Goal: Information Seeking & Learning: Learn about a topic

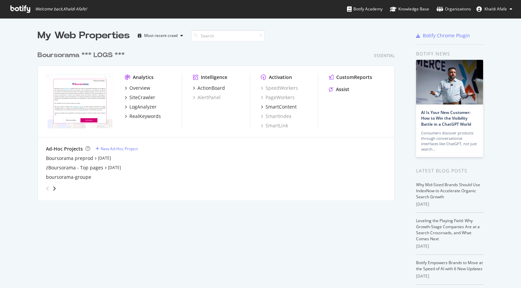
scroll to position [283, 511]
click at [133, 91] on div "Overview" at bounding box center [140, 88] width 21 height 7
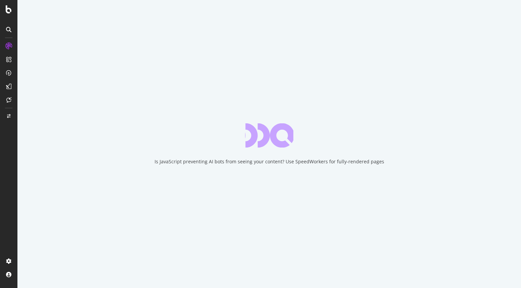
click at [8, 12] on icon at bounding box center [9, 9] width 6 height 8
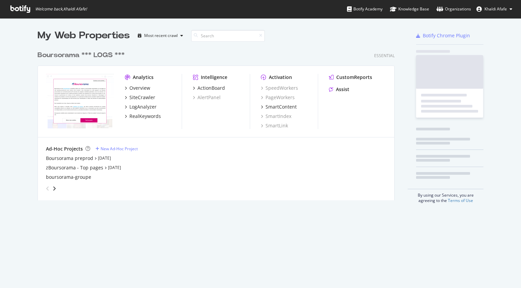
scroll to position [283, 511]
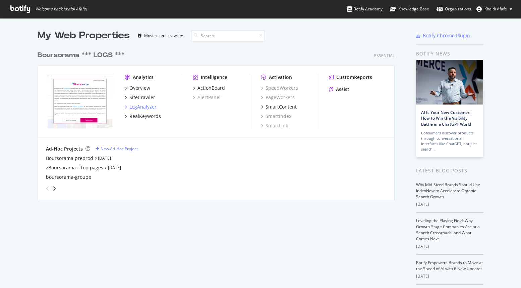
click at [141, 104] on div "LogAnalyzer" at bounding box center [143, 106] width 27 height 7
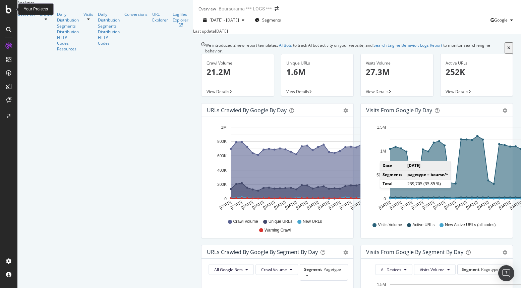
click at [13, 10] on div at bounding box center [9, 9] width 16 height 8
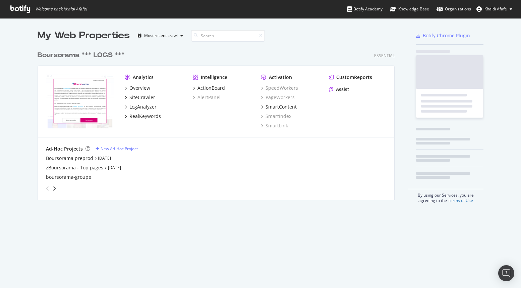
scroll to position [283, 511]
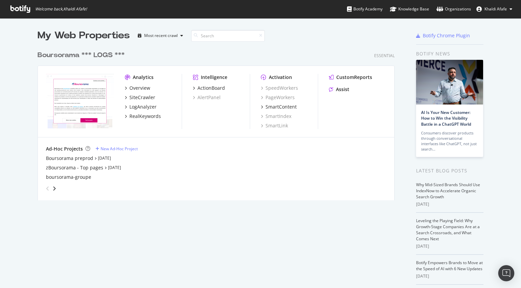
click at [495, 11] on span "Khaldi Afafe" at bounding box center [496, 9] width 22 height 6
drag, startPoint x: 485, startPoint y: 54, endPoint x: 456, endPoint y: 40, distance: 33.0
click at [485, 54] on span "Log Out" at bounding box center [485, 52] width 14 height 6
